Goal: Use online tool/utility: Utilize a website feature to perform a specific function

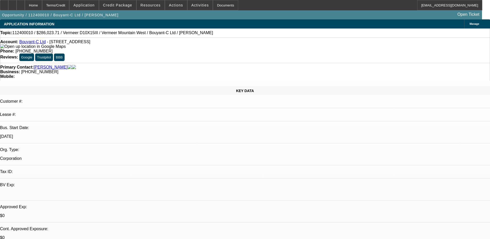
select select "0.1"
select select "2"
select select "0"
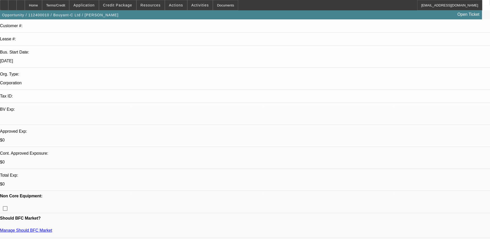
select select "1"
select select "2"
select select "6"
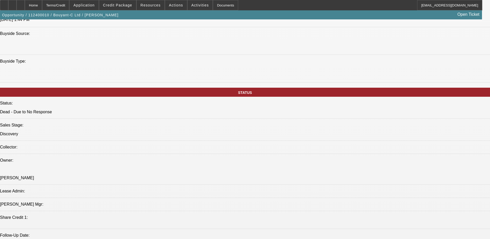
scroll to position [543, 0]
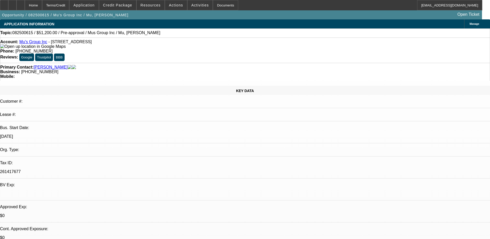
select select "0.2"
select select "2"
select select "0.1"
select select "4"
